Goal: Check status: Check status

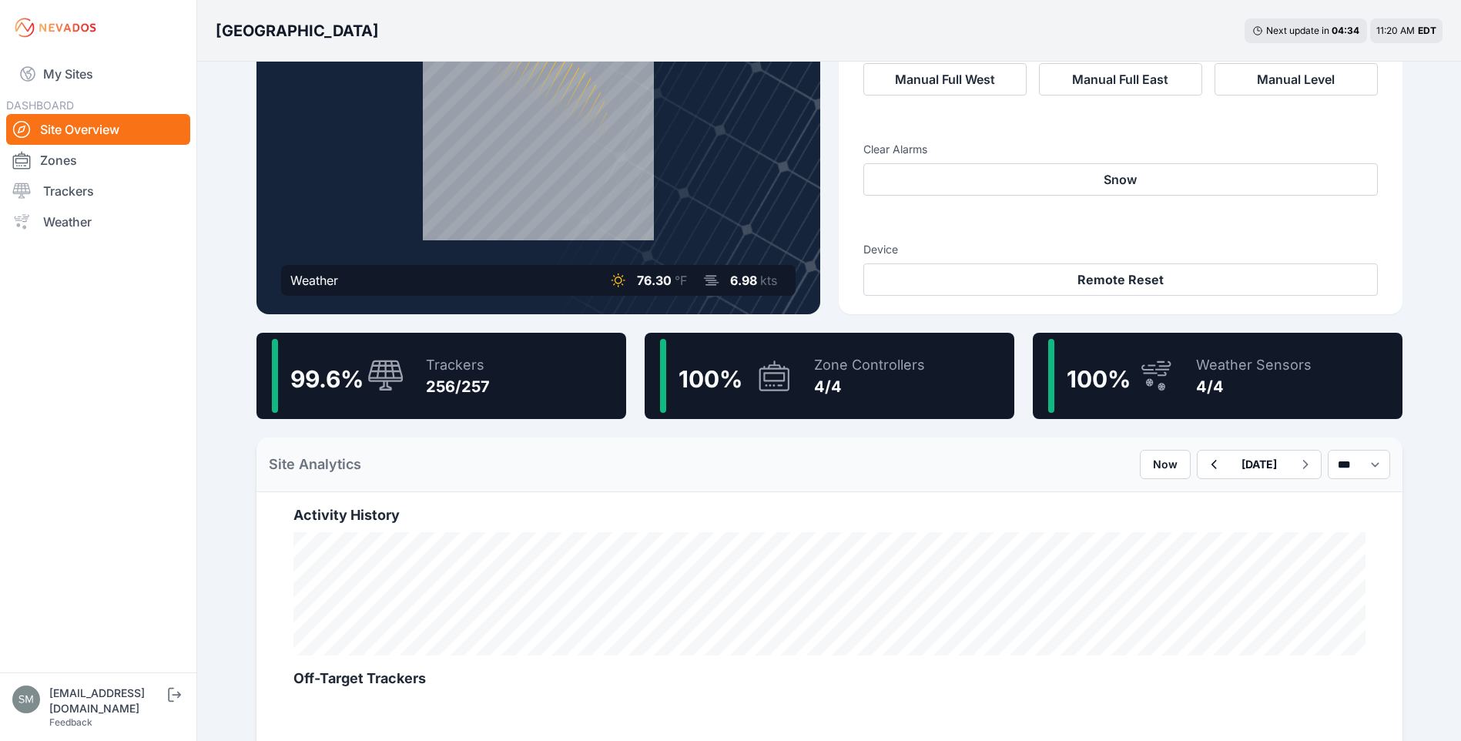
scroll to position [154, 0]
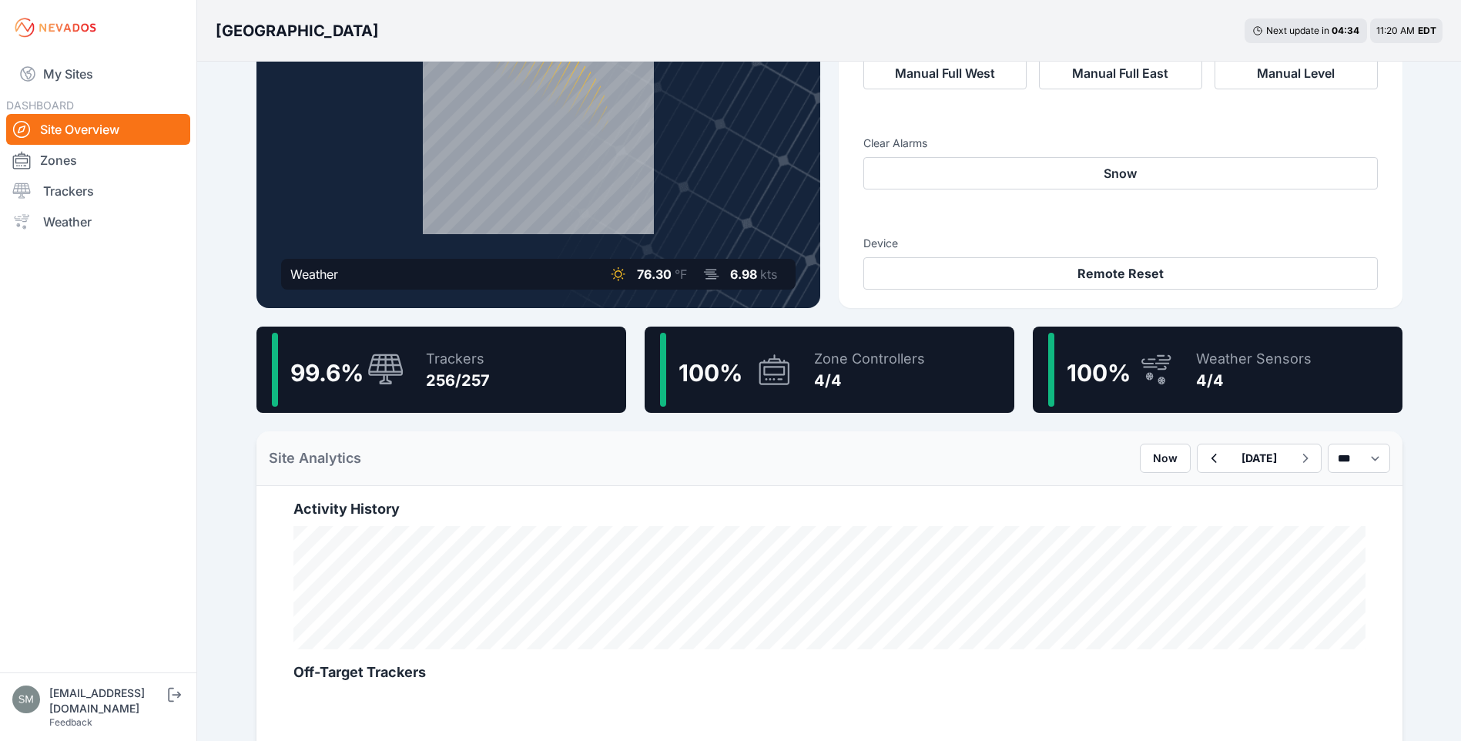
click at [468, 381] on div "256/257" at bounding box center [458, 381] width 64 height 22
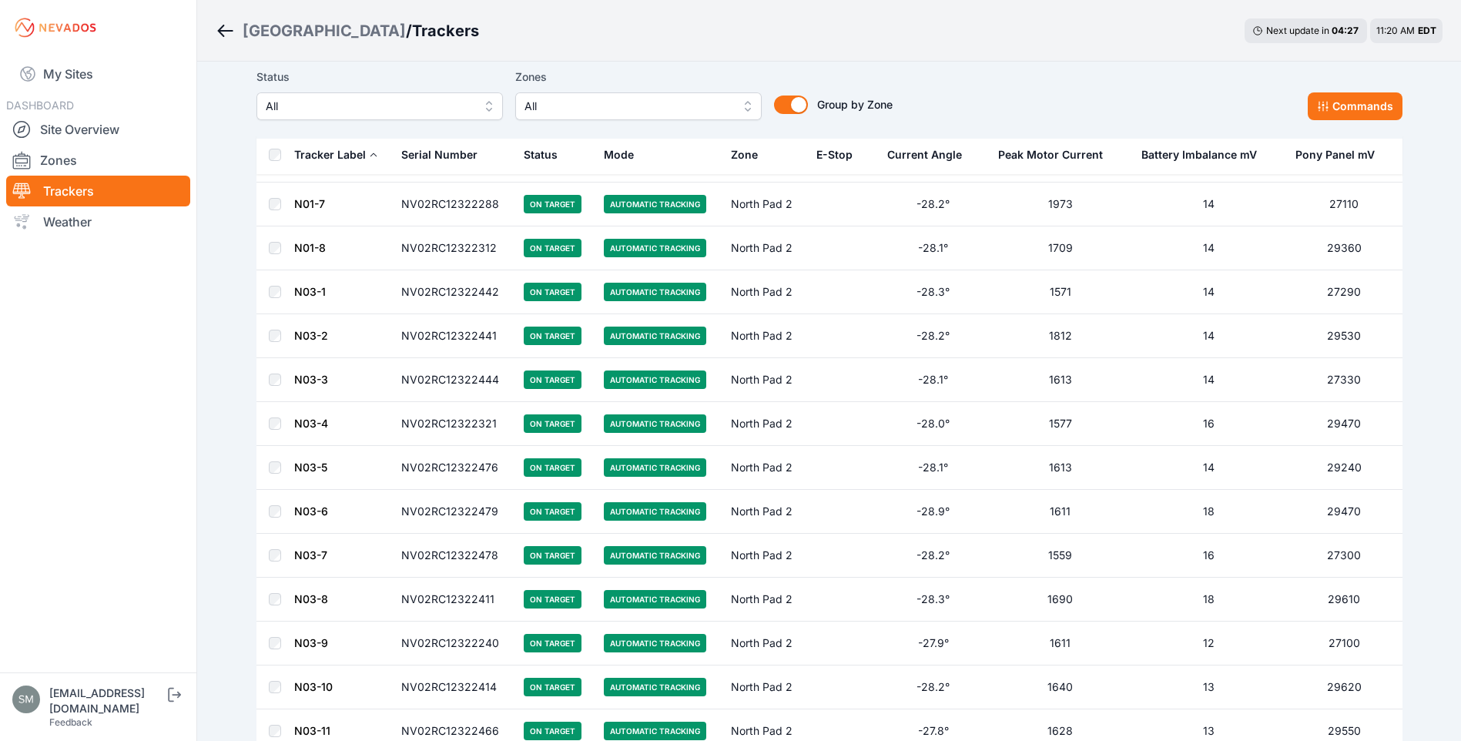
scroll to position [3004, 0]
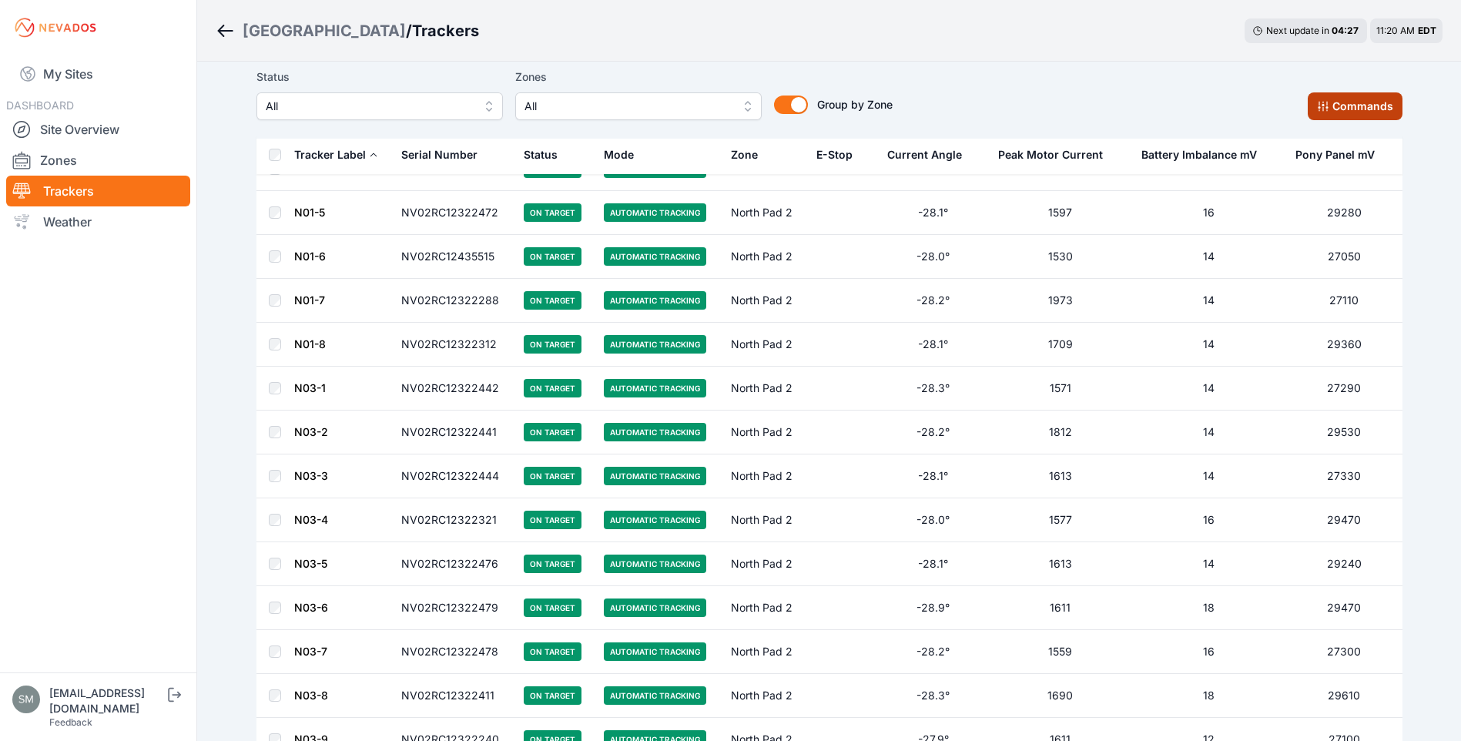
click at [1370, 106] on button "Commands" at bounding box center [1355, 106] width 95 height 28
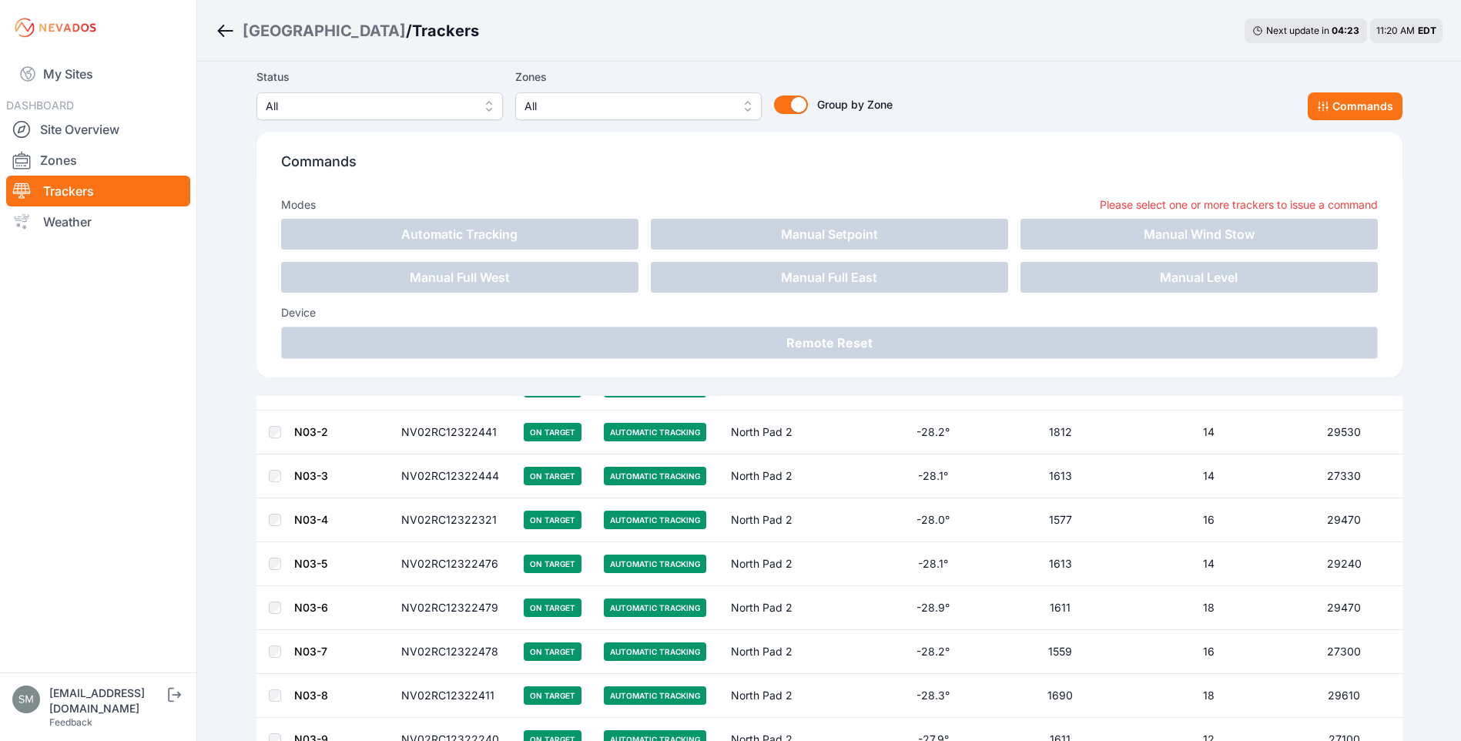
click at [1078, 72] on div "Status All Zones All Group by Zone Group by Zone Commands" at bounding box center [830, 94] width 1146 height 52
click at [1179, 74] on div "Status All Zones All Group by Zone Group by Zone Commands" at bounding box center [830, 94] width 1146 height 52
click at [1340, 102] on button "Commands" at bounding box center [1355, 106] width 95 height 28
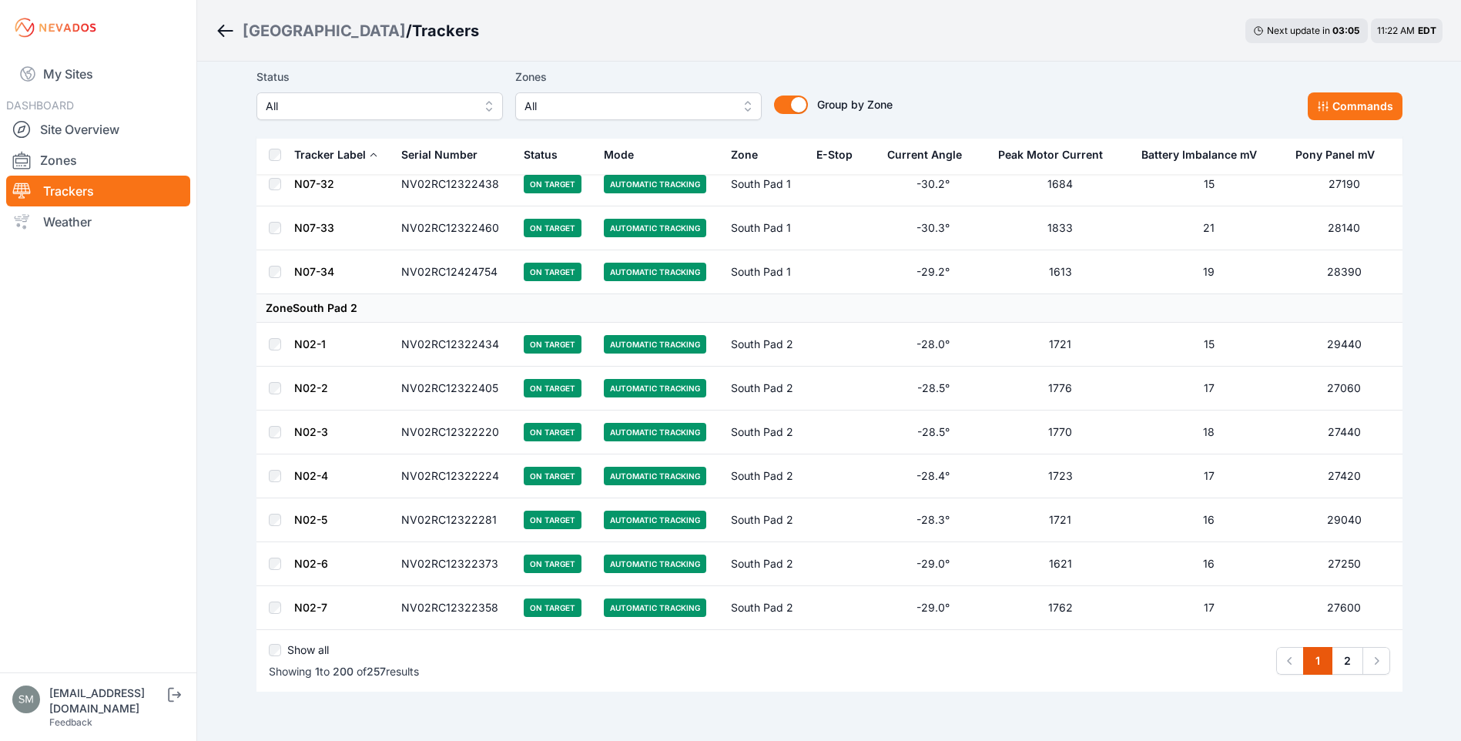
scroll to position [8527, 0]
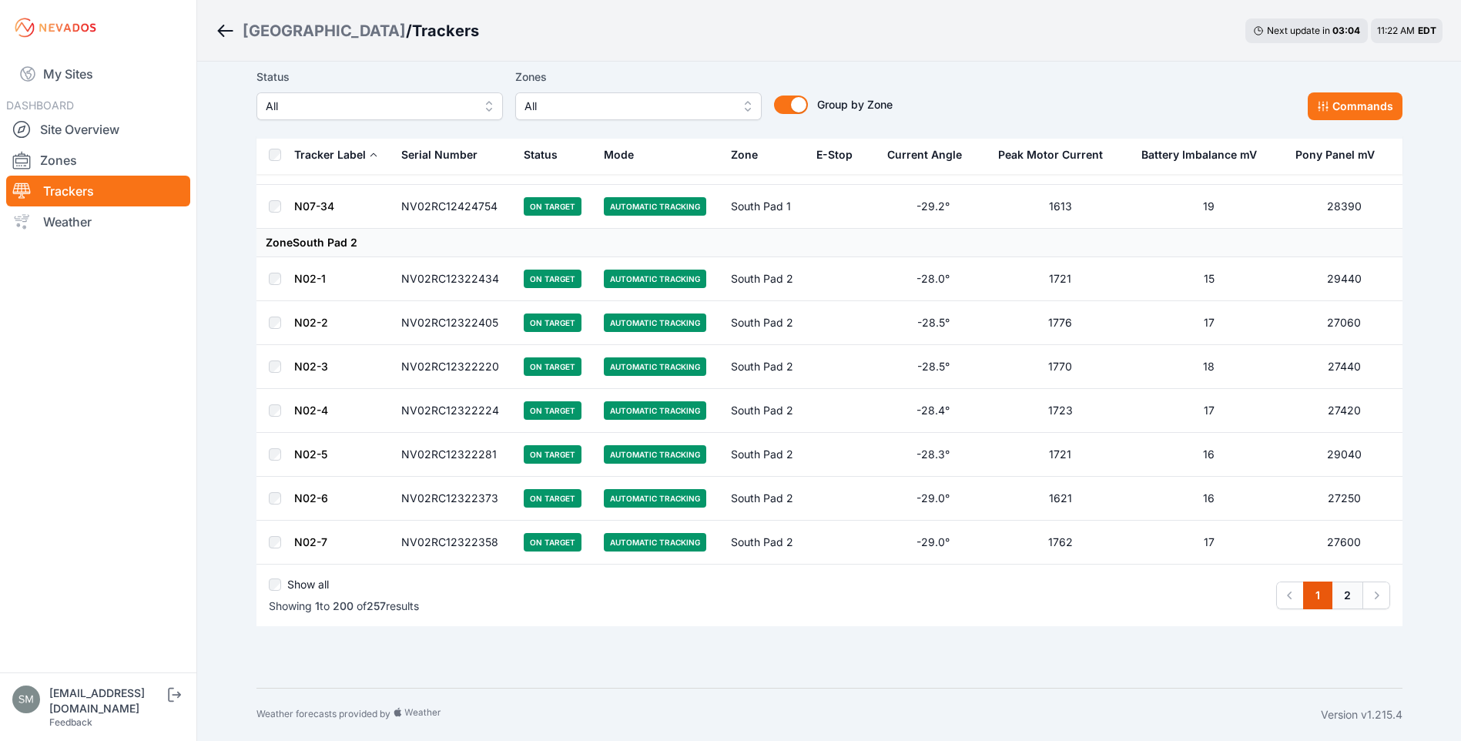
click at [1346, 590] on link "2" at bounding box center [1348, 596] width 32 height 28
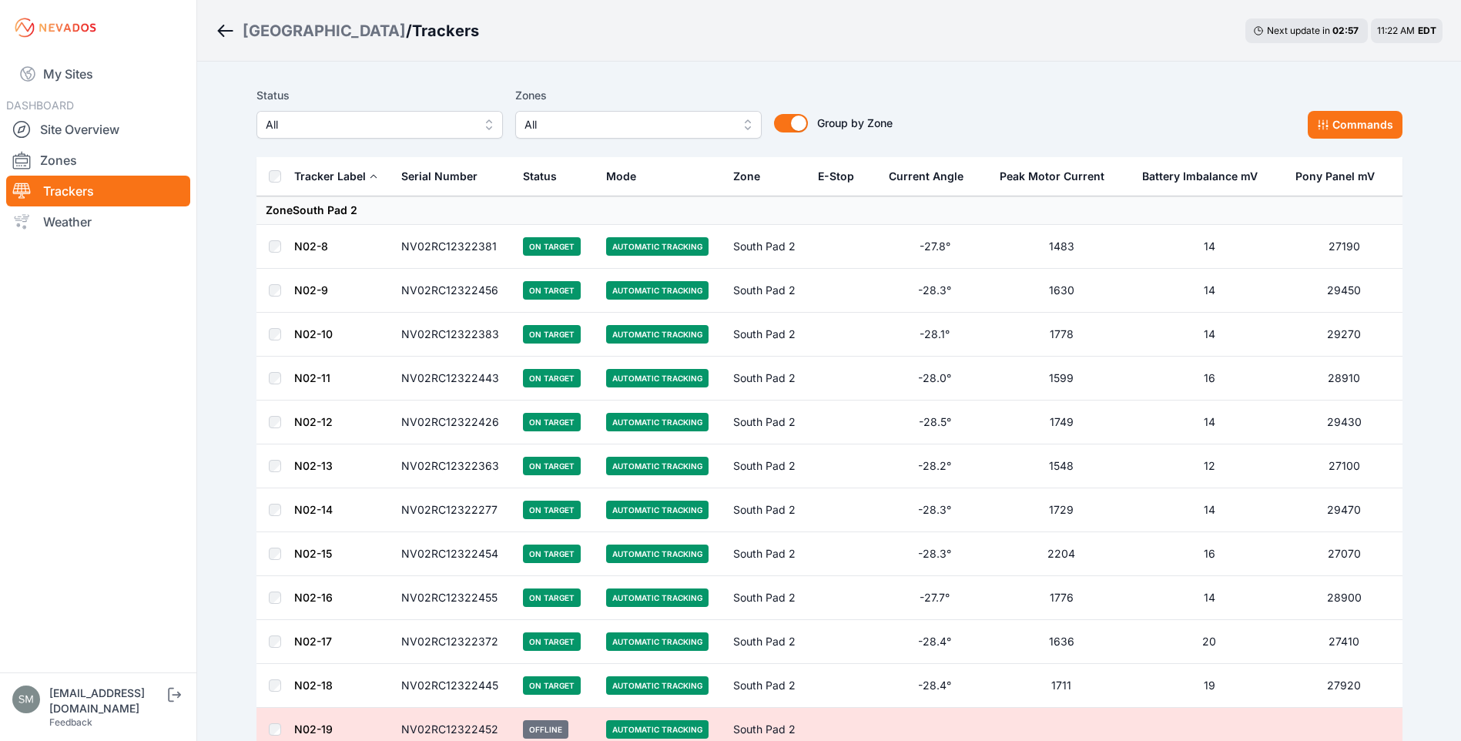
click at [72, 183] on link "Trackers" at bounding box center [98, 191] width 184 height 31
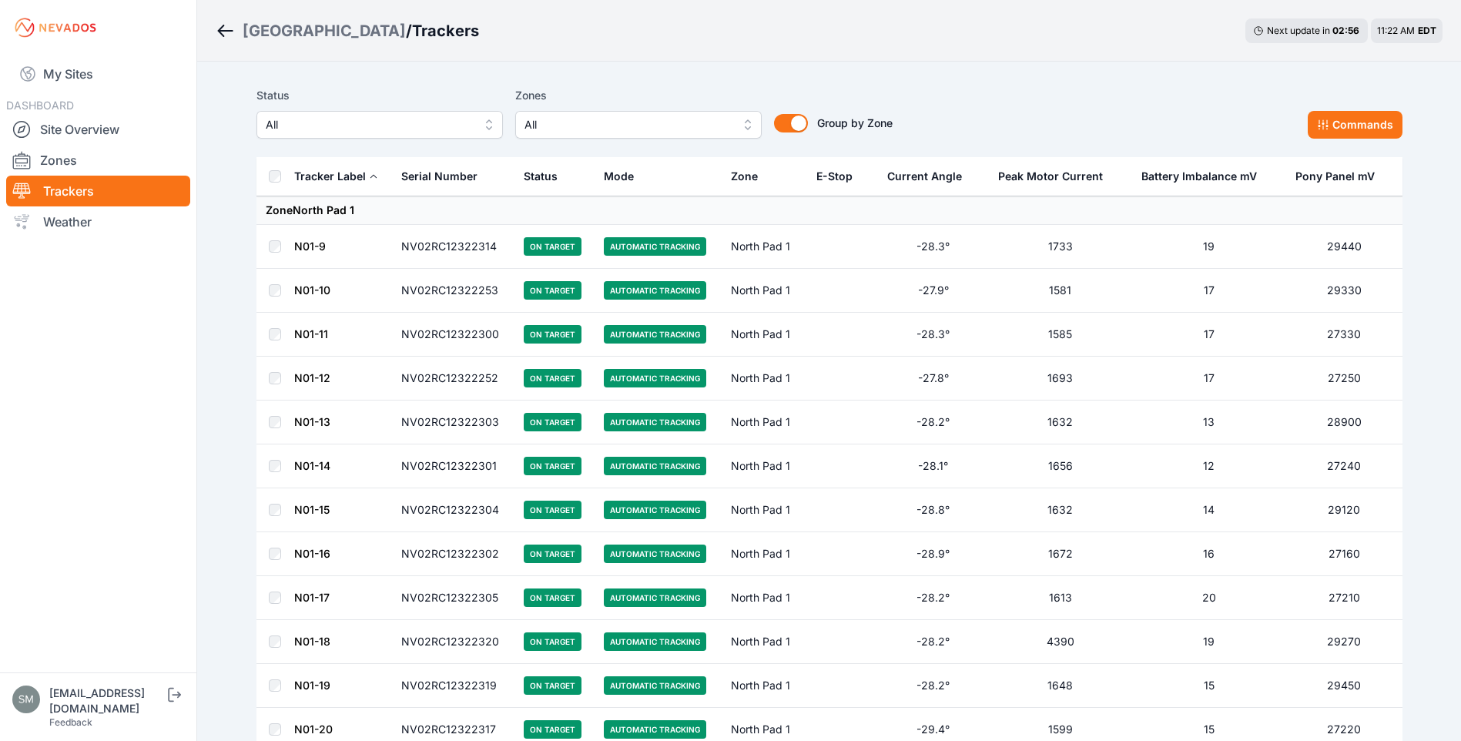
click at [225, 31] on icon "Breadcrumb" at bounding box center [225, 31] width 15 height 2
